Goal: Task Accomplishment & Management: Manage account settings

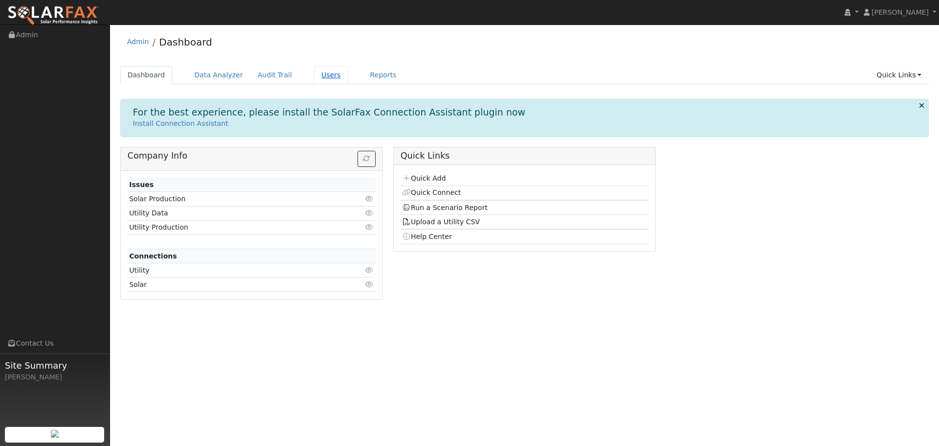
click at [326, 82] on link "Users" at bounding box center [331, 75] width 34 height 18
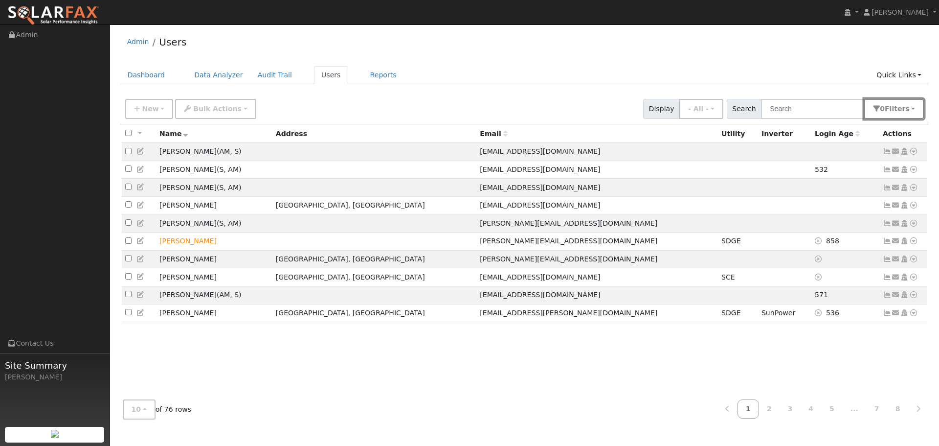
click at [911, 107] on button "0 Filter s" at bounding box center [894, 109] width 60 height 20
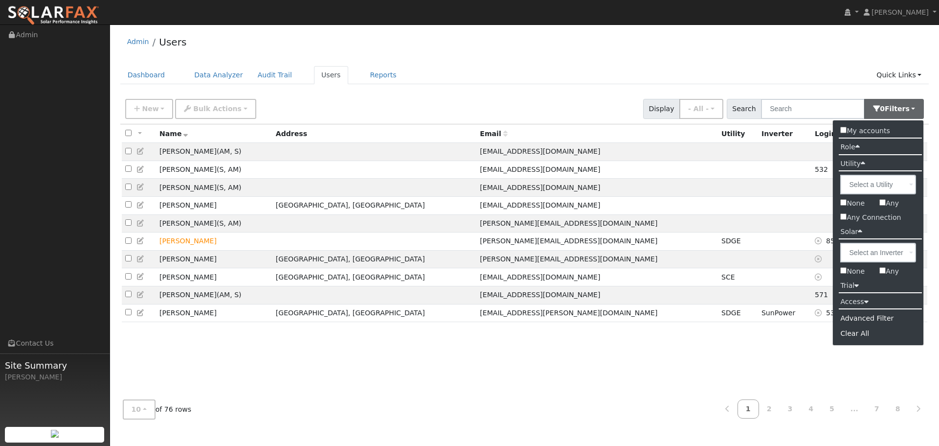
click at [854, 301] on label "Access" at bounding box center [854, 302] width 43 height 14
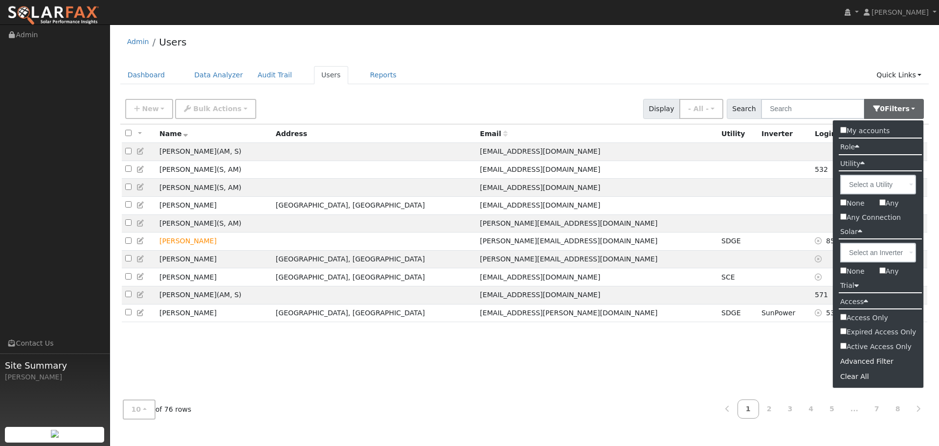
click at [843, 345] on input "Active Access Only" at bounding box center [843, 345] width 6 height 6
checkbox input "true"
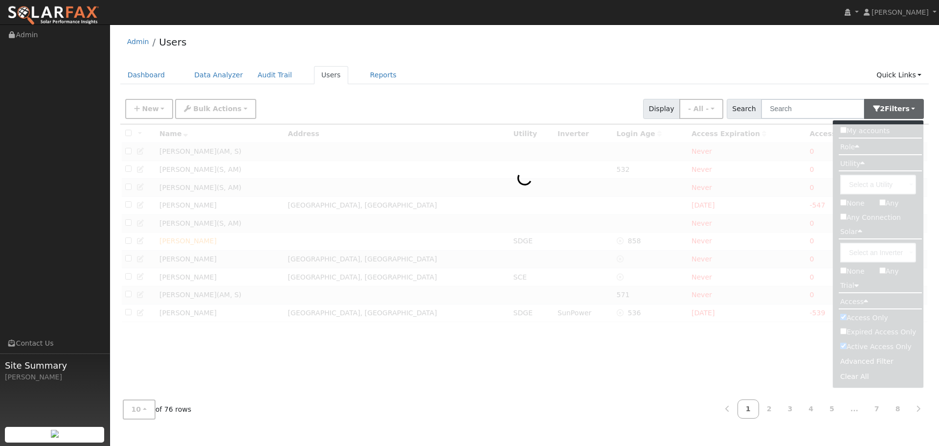
checkbox input "true"
